Goal: Check status: Check status

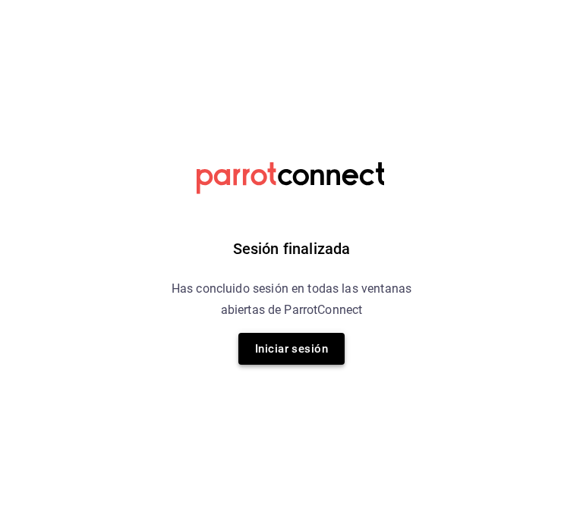
click at [306, 337] on button "Iniciar sesión" at bounding box center [291, 349] width 106 height 32
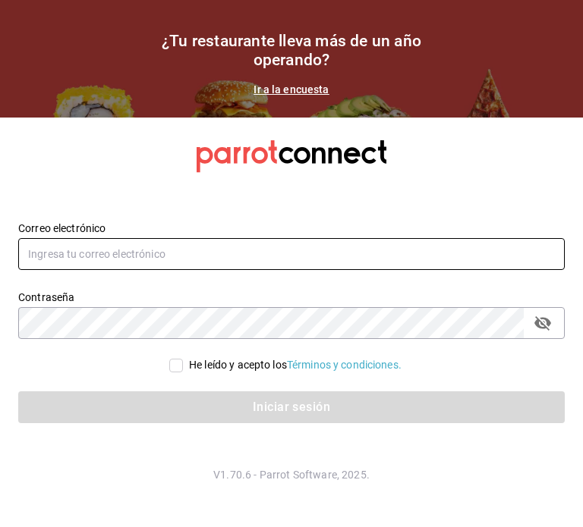
type input "[PERSON_NAME][EMAIL_ADDRESS][DOMAIN_NAME]"
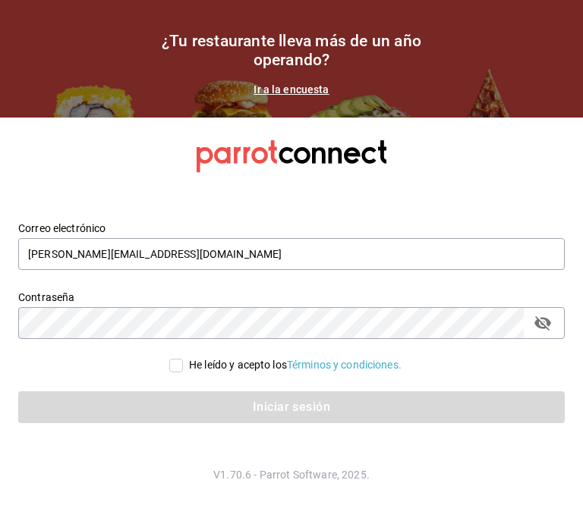
click at [173, 373] on div "Iniciar sesión" at bounding box center [282, 398] width 564 height 50
click at [172, 365] on input "He leído y acepto los Términos y condiciones." at bounding box center [176, 366] width 14 height 14
checkbox input "true"
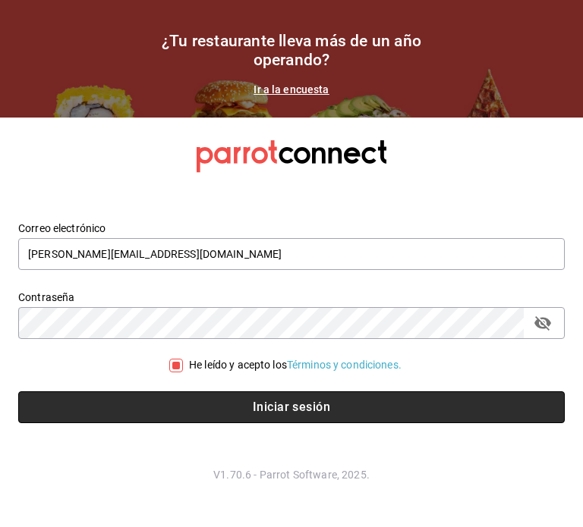
click at [170, 412] on button "Iniciar sesión" at bounding box center [291, 407] width 546 height 32
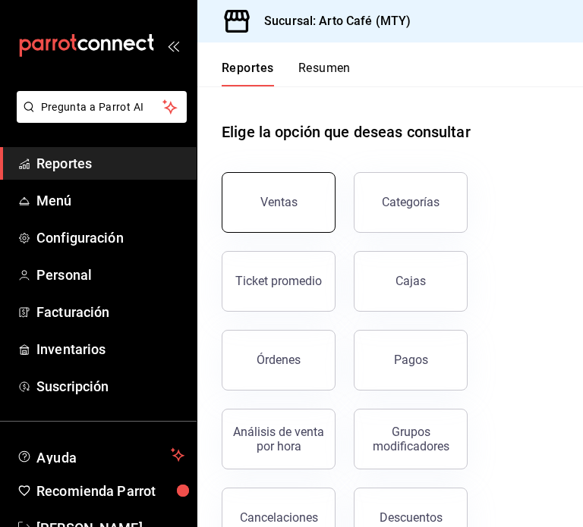
click at [278, 197] on div "Ventas" at bounding box center [278, 202] width 37 height 14
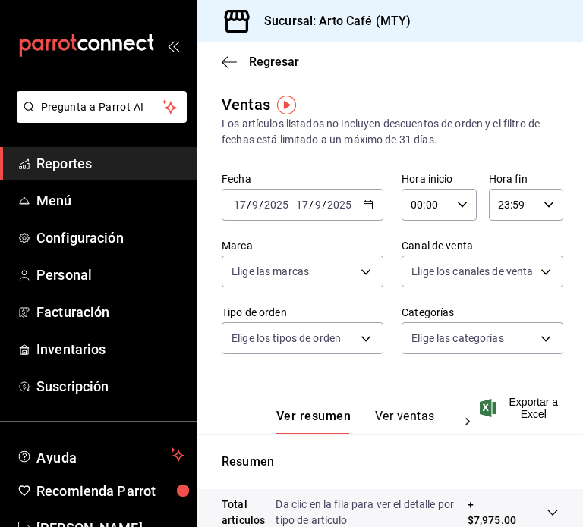
click at [365, 206] on icon "button" at bounding box center [368, 205] width 11 height 11
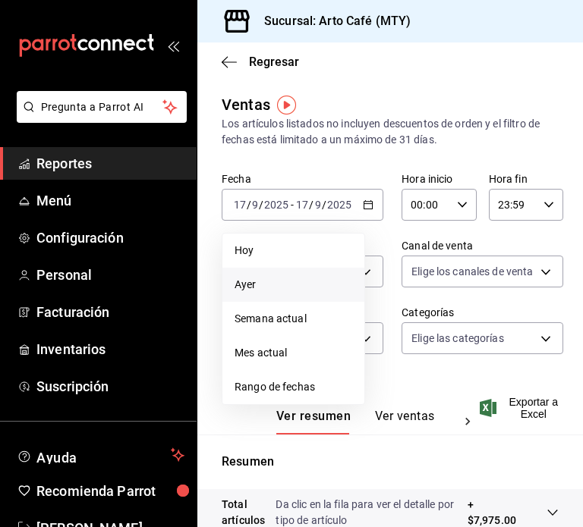
click at [299, 287] on span "Ayer" at bounding box center [293, 285] width 118 height 16
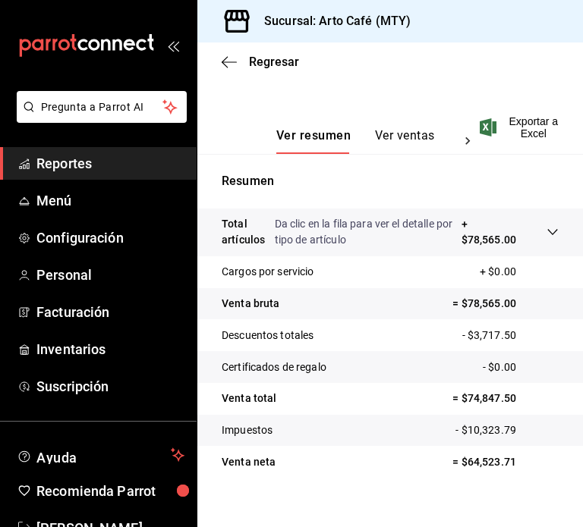
scroll to position [280, 0]
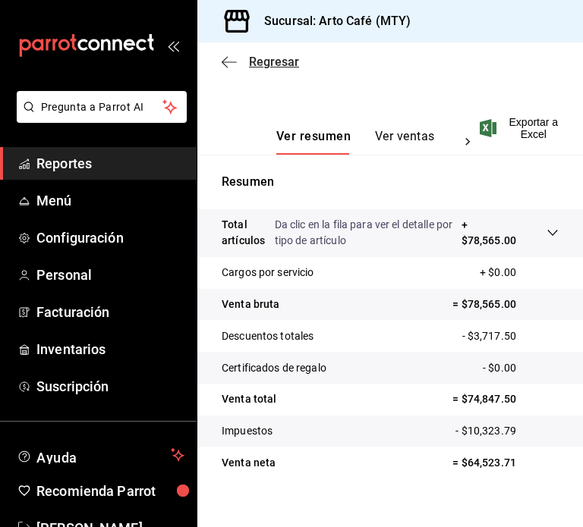
click at [223, 55] on icon "button" at bounding box center [229, 62] width 15 height 14
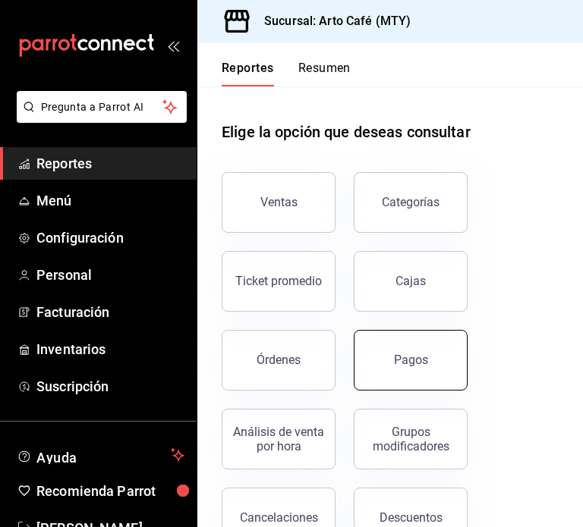
click at [413, 369] on button "Pagos" at bounding box center [411, 360] width 114 height 61
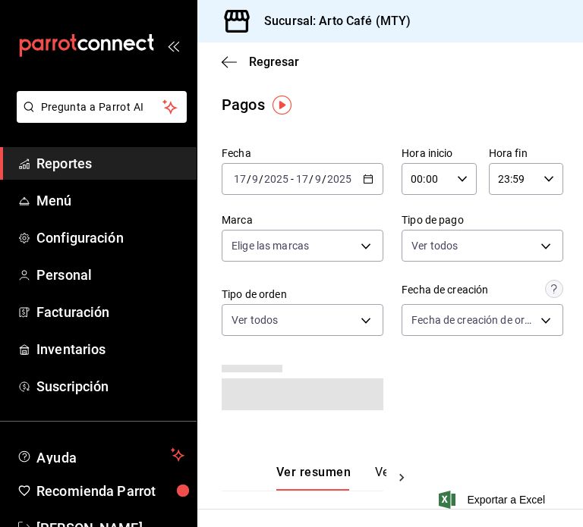
click at [373, 178] on div "2025-09-17 17 / 9 / 2025 - 2025-09-17 17 / 9 / 2025" at bounding box center [303, 179] width 162 height 32
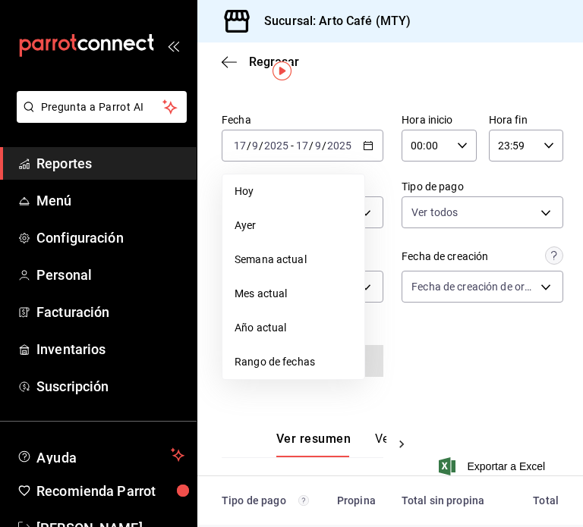
scroll to position [36, 0]
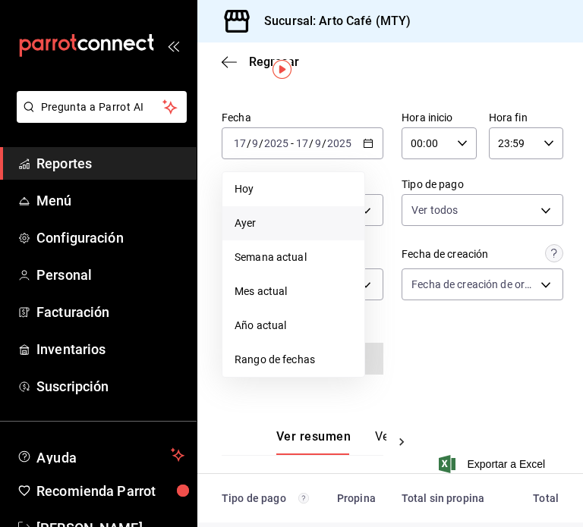
click at [269, 224] on span "Ayer" at bounding box center [293, 223] width 118 height 16
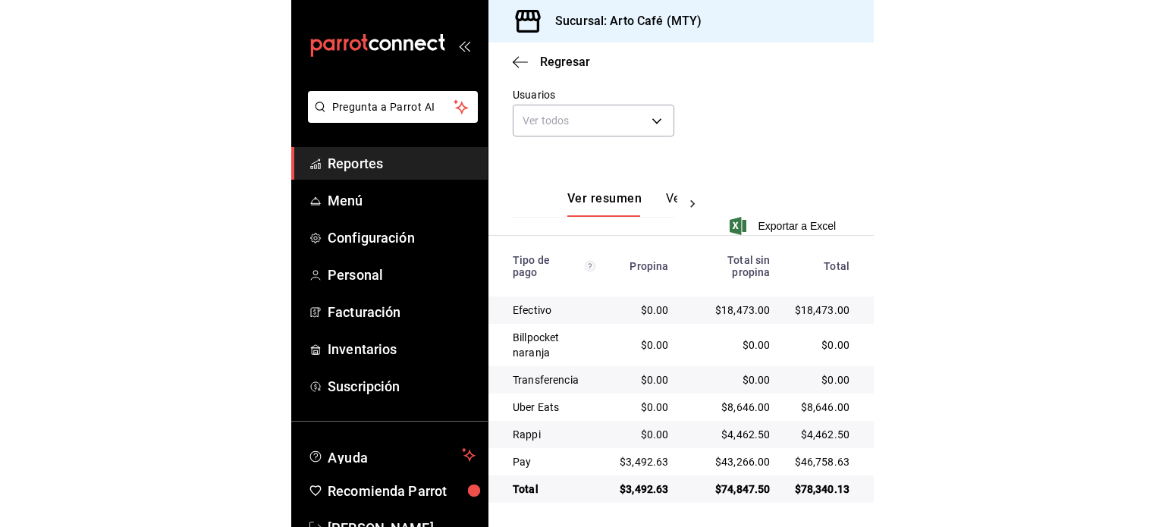
scroll to position [88, 0]
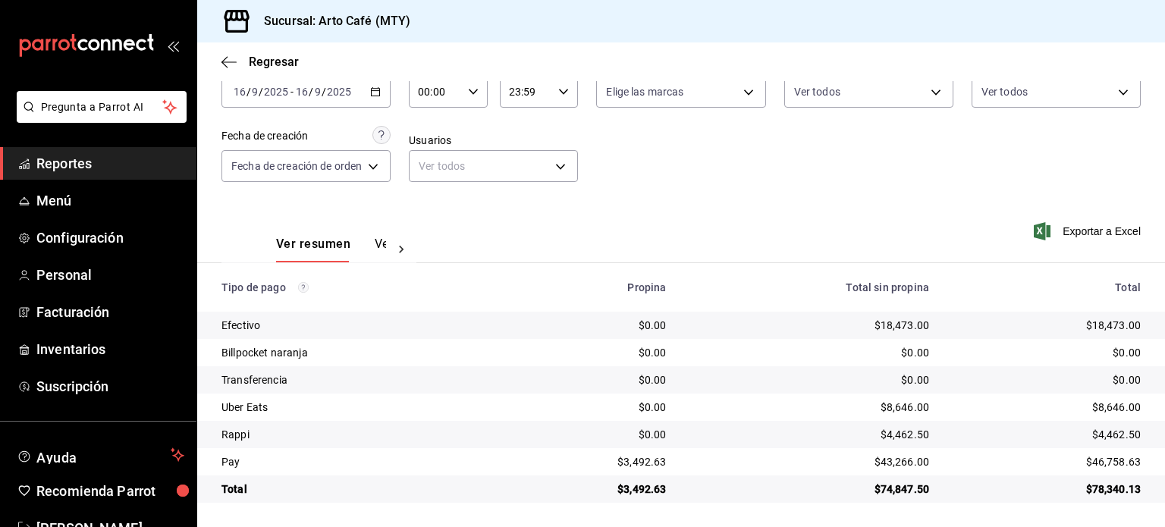
click at [582, 181] on div "Fecha 2025-09-16 16 / 9 / 2025 - 2025-09-16 16 / 9 / 2025 Hora inicio 00:00 Hor…" at bounding box center [681, 126] width 919 height 147
